Goal: Information Seeking & Learning: Learn about a topic

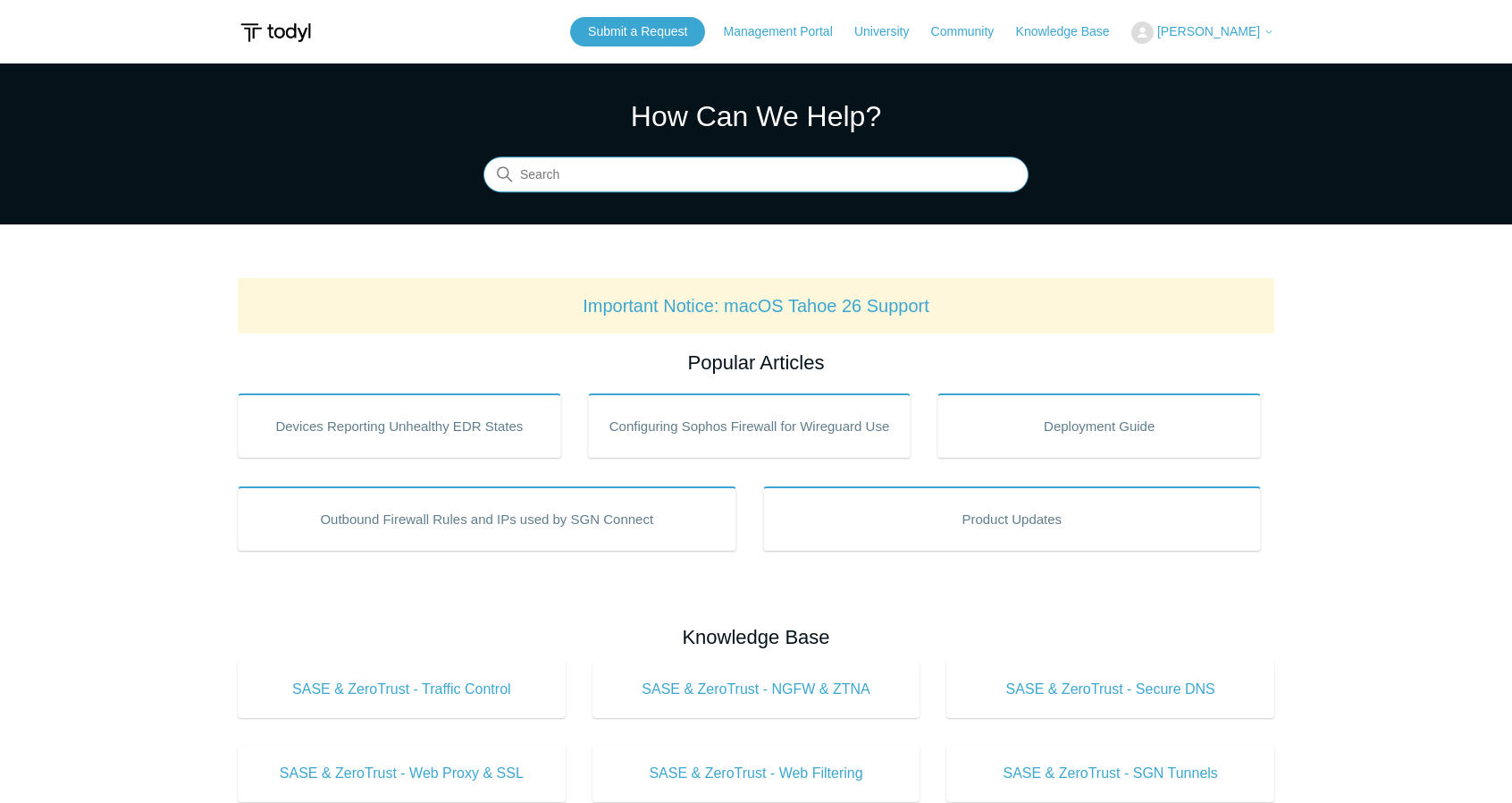
click at [727, 181] on input "Search" at bounding box center [755, 175] width 545 height 36
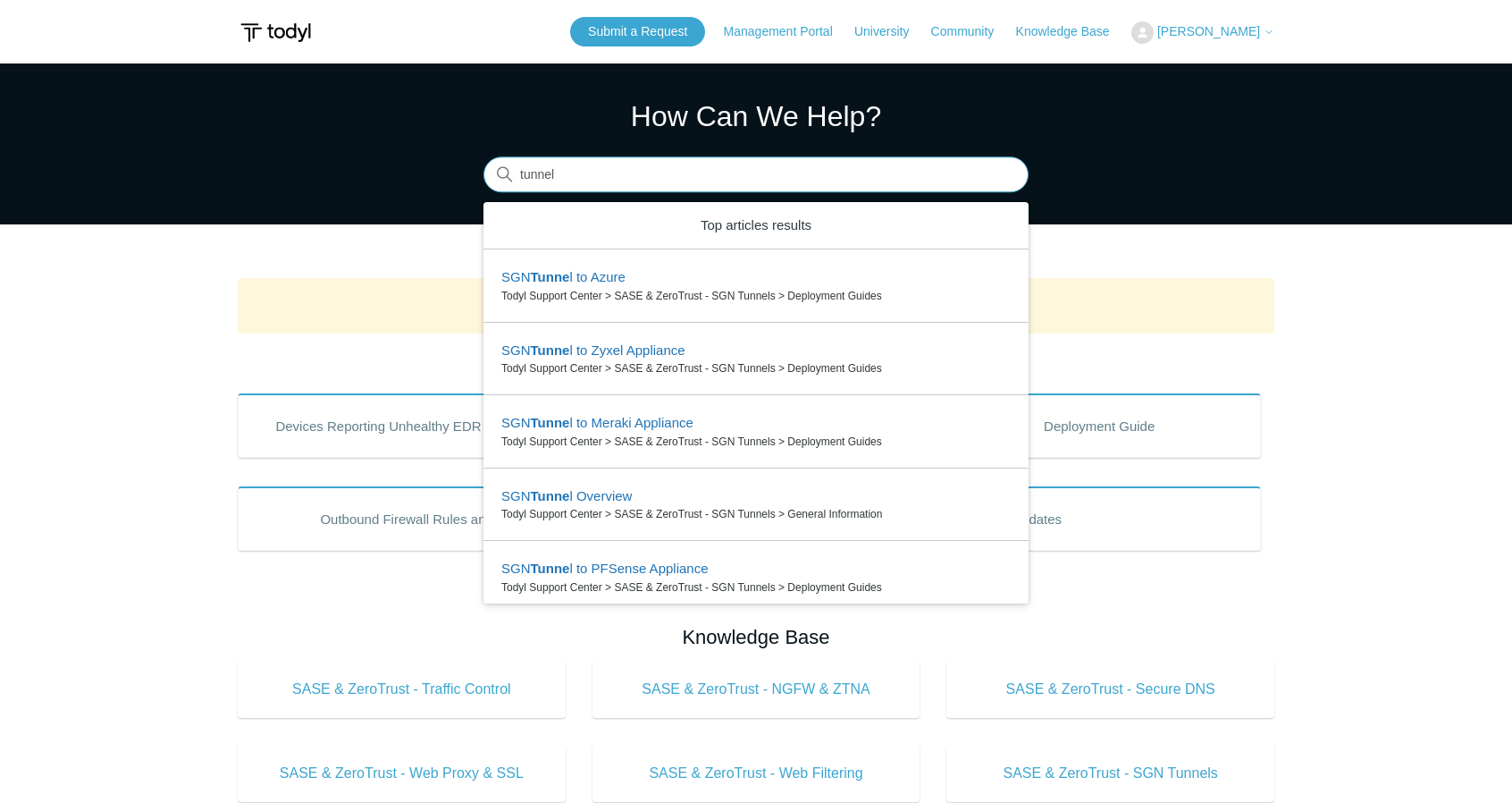
type input "tunnel"
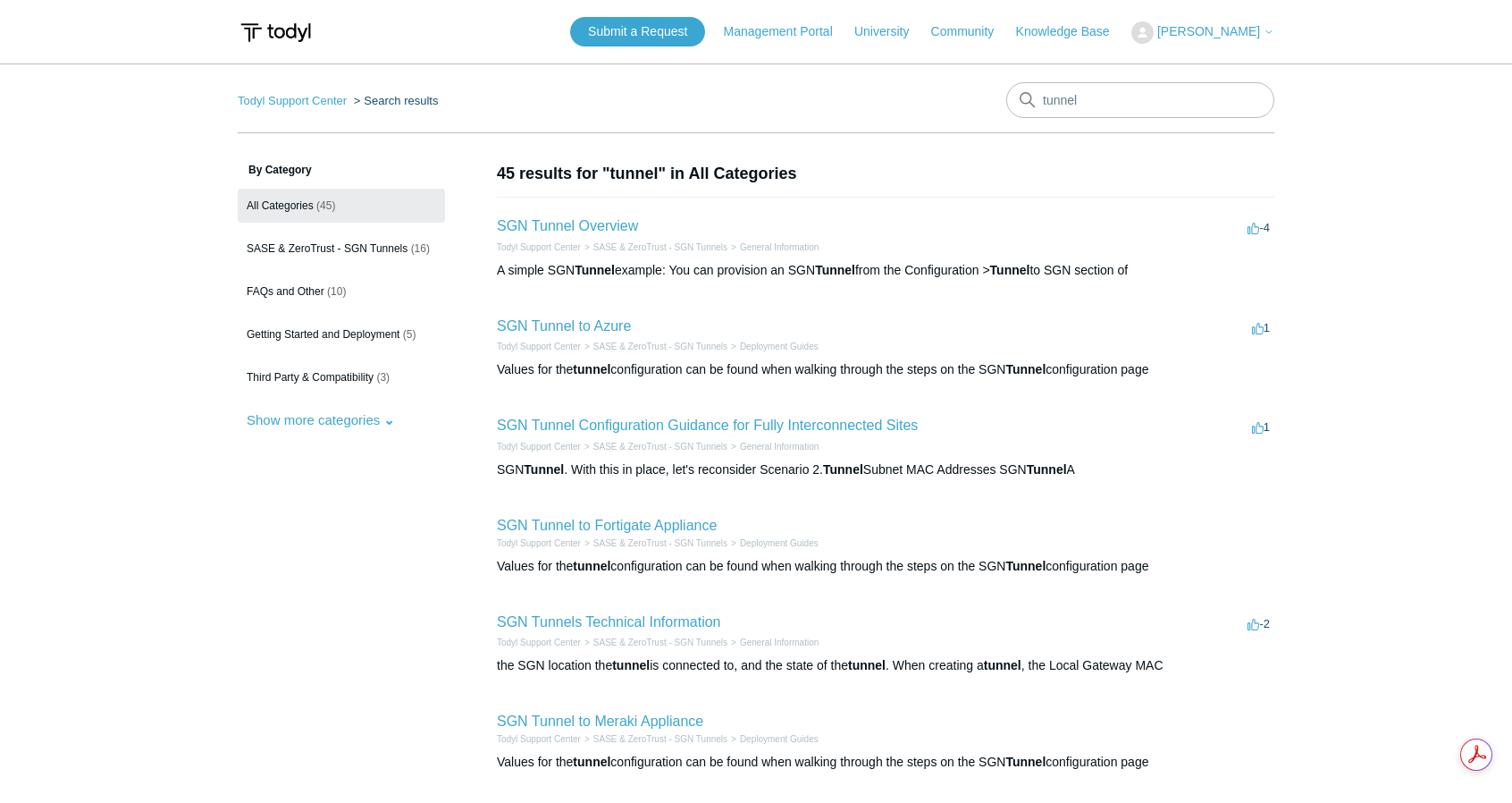
drag, startPoint x: 672, startPoint y: 526, endPoint x: 312, endPoint y: 564, distance: 362.0
click at [312, 564] on aside "By Category All Categories (45) SASE & ZeroTrust - SGN Tunnels (16) FAQs and Ot…" at bounding box center [341, 670] width 207 height 1018
click at [611, 620] on link "SGN Tunnels Technical Information" at bounding box center [609, 622] width 224 height 15
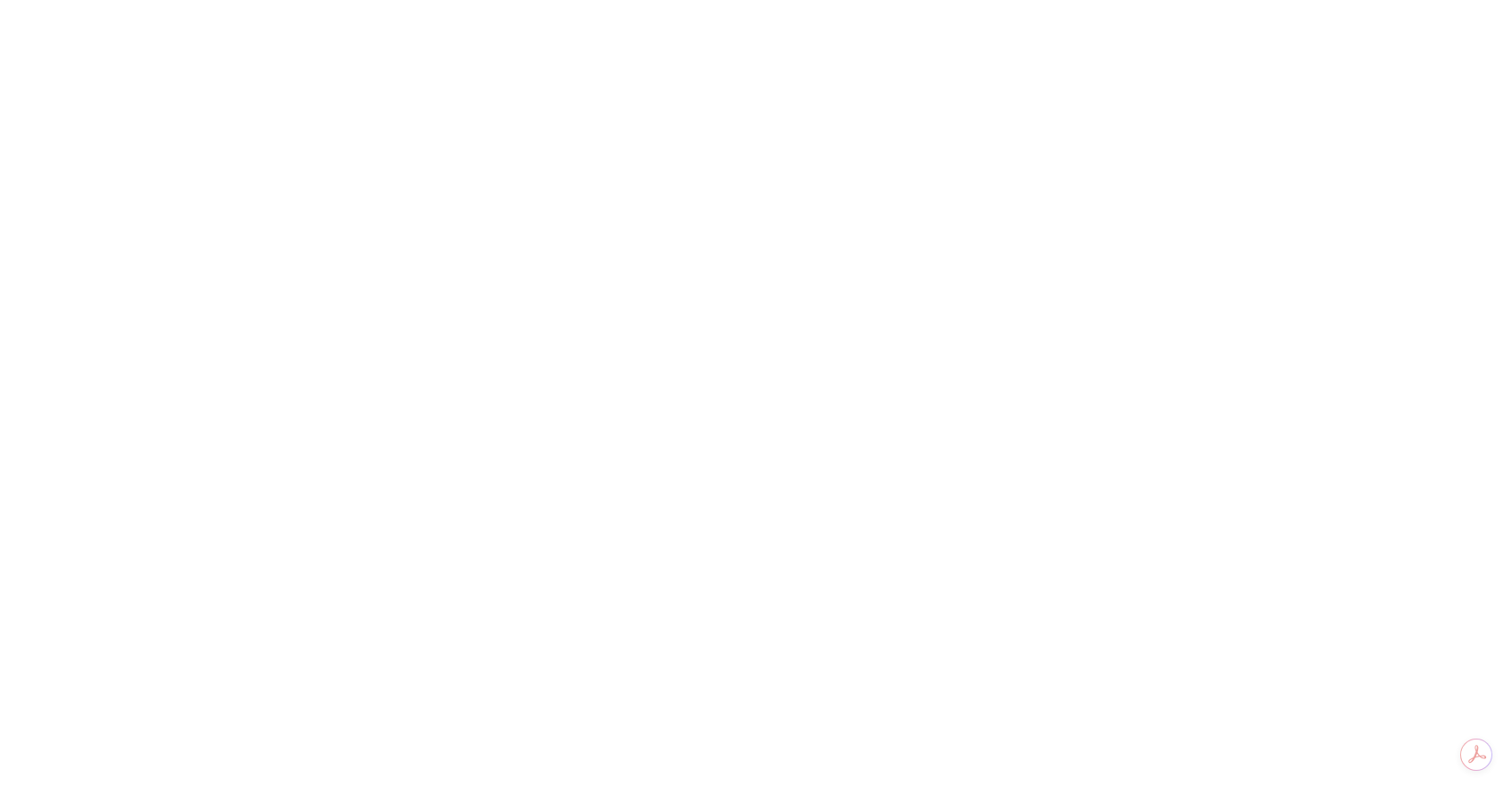
scroll to position [11052, 0]
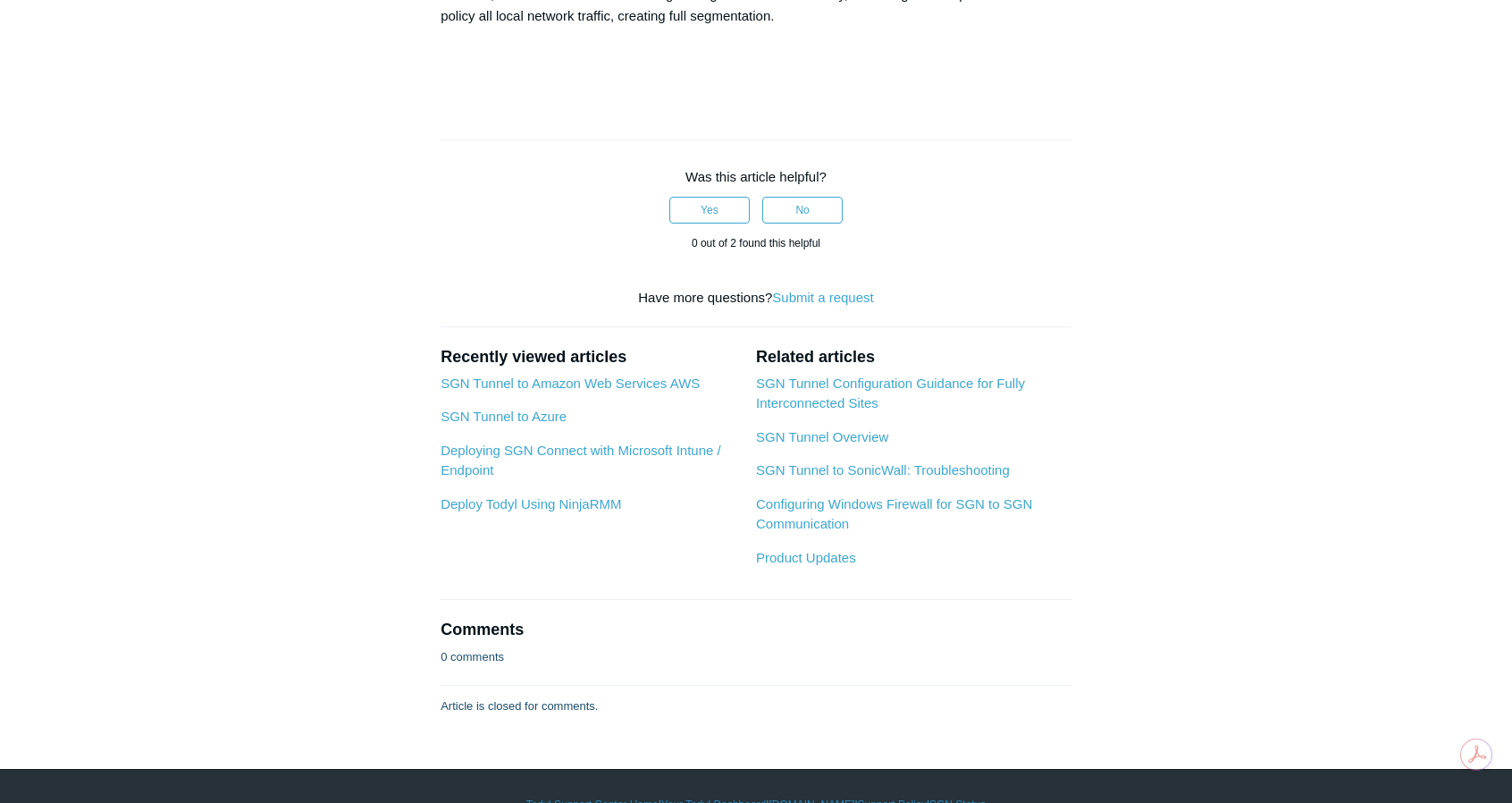
scroll to position [1942, 0]
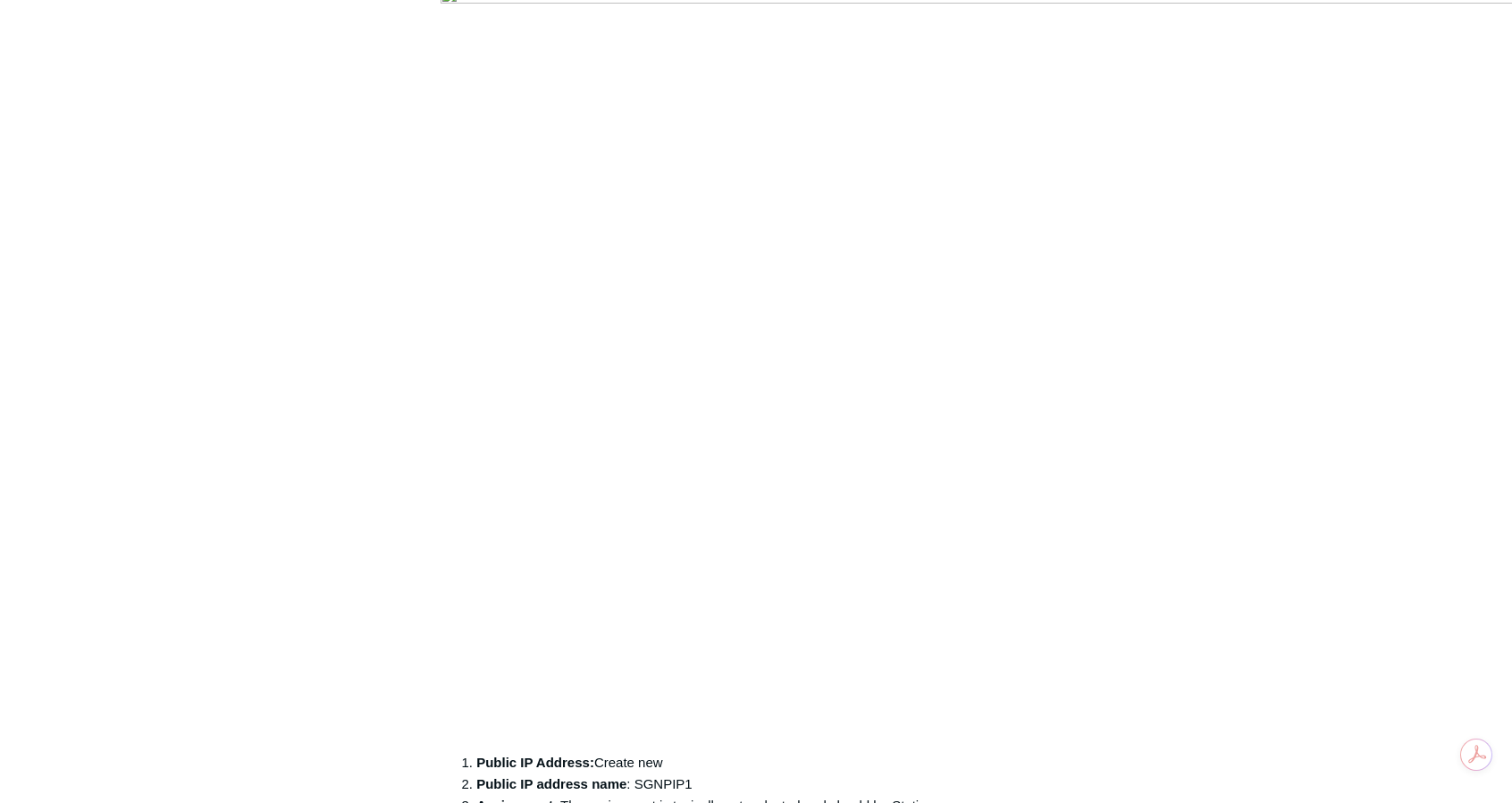
scroll to position [4539, 0]
